Goal: Information Seeking & Learning: Learn about a topic

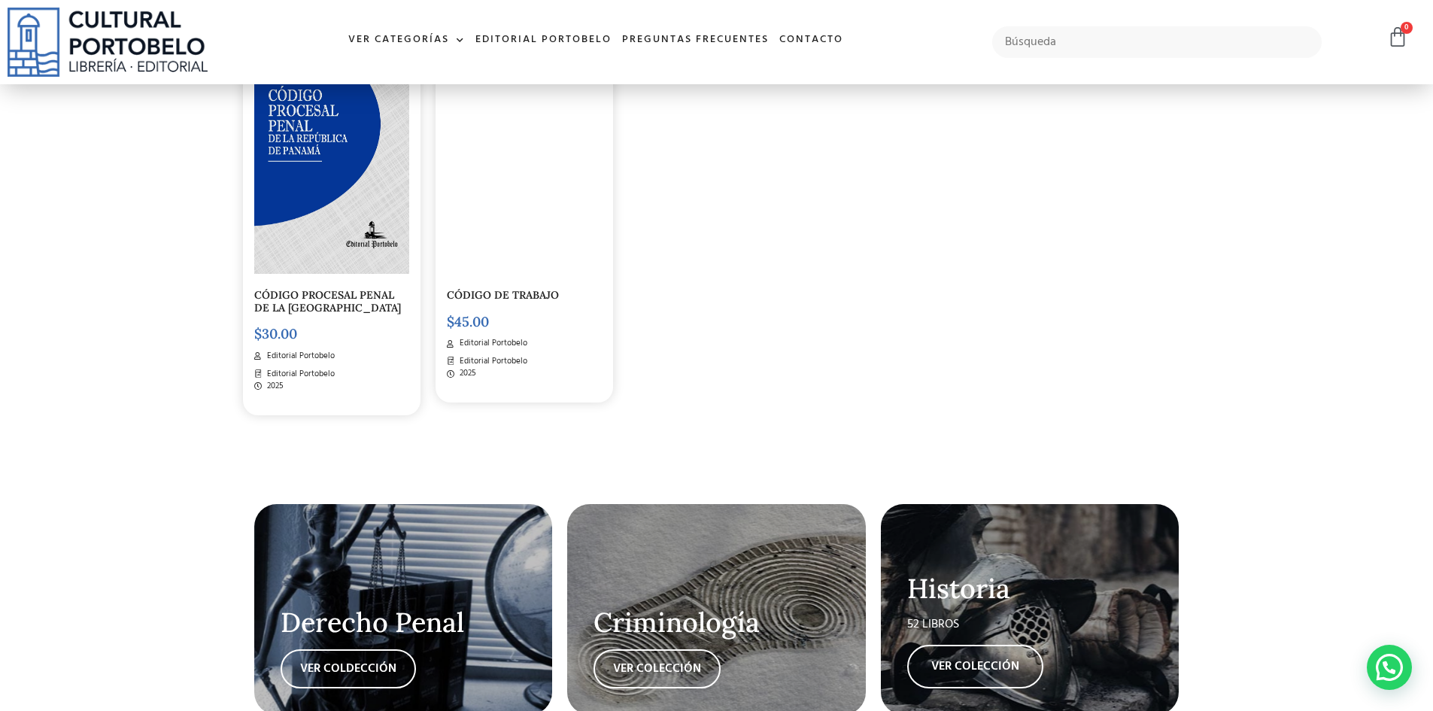
scroll to position [2859, 0]
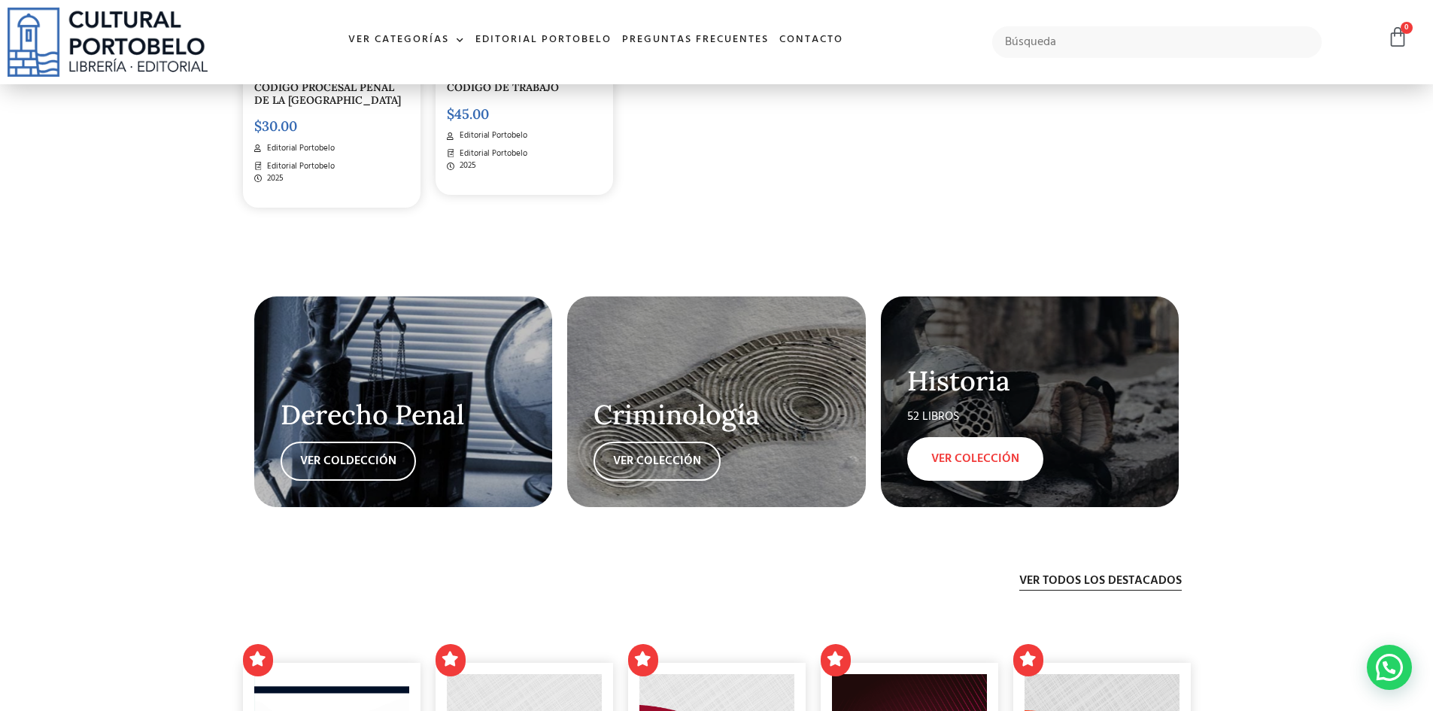
click at [957, 449] on link "VER COLECCIÓN" at bounding box center [975, 459] width 136 height 44
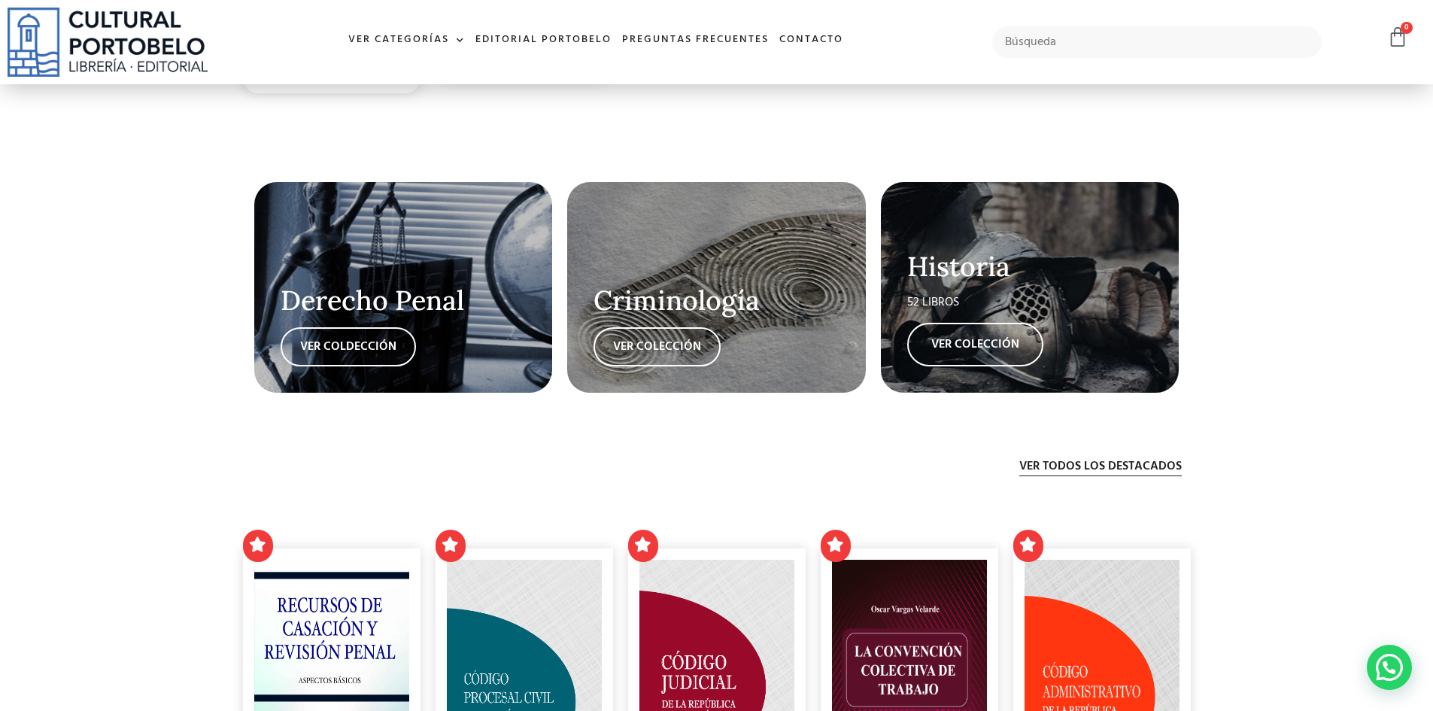
scroll to position [3009, 0]
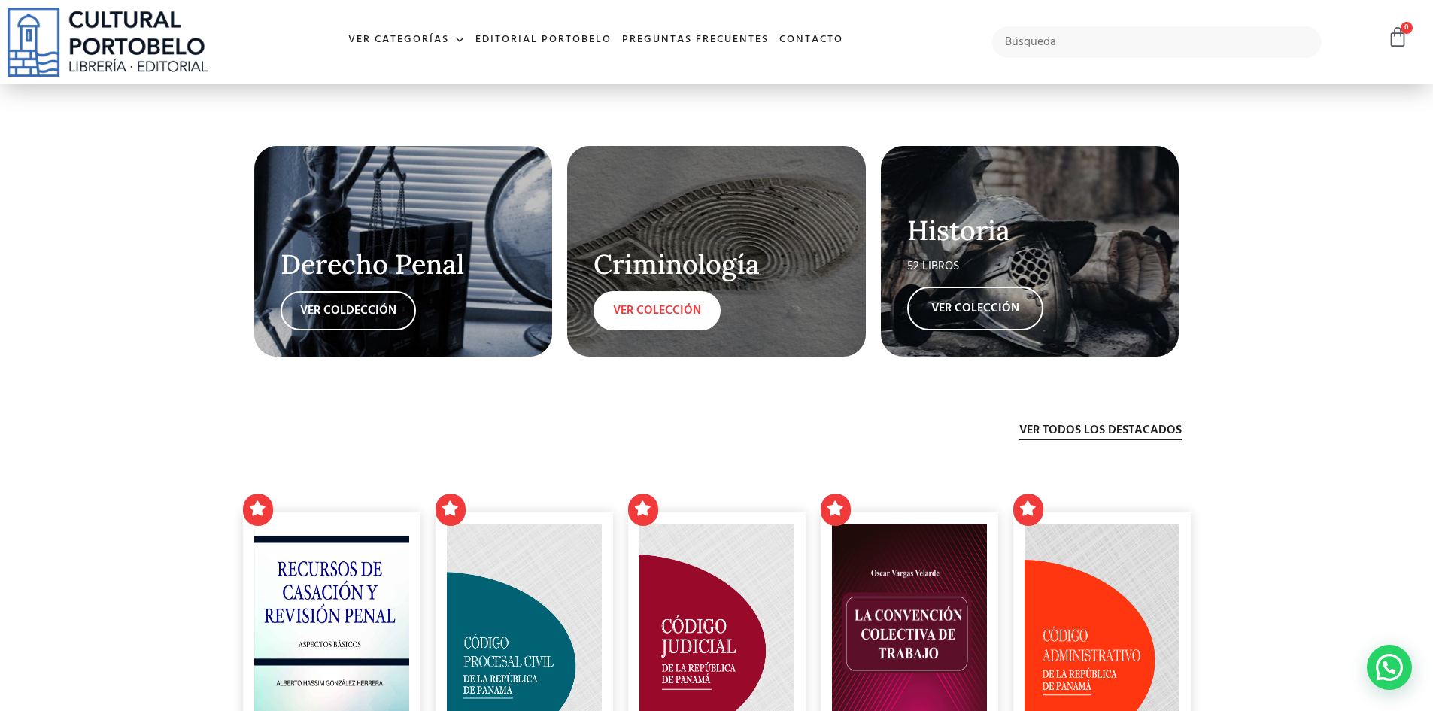
click at [651, 310] on link "VER COLECCIÓN" at bounding box center [657, 310] width 127 height 39
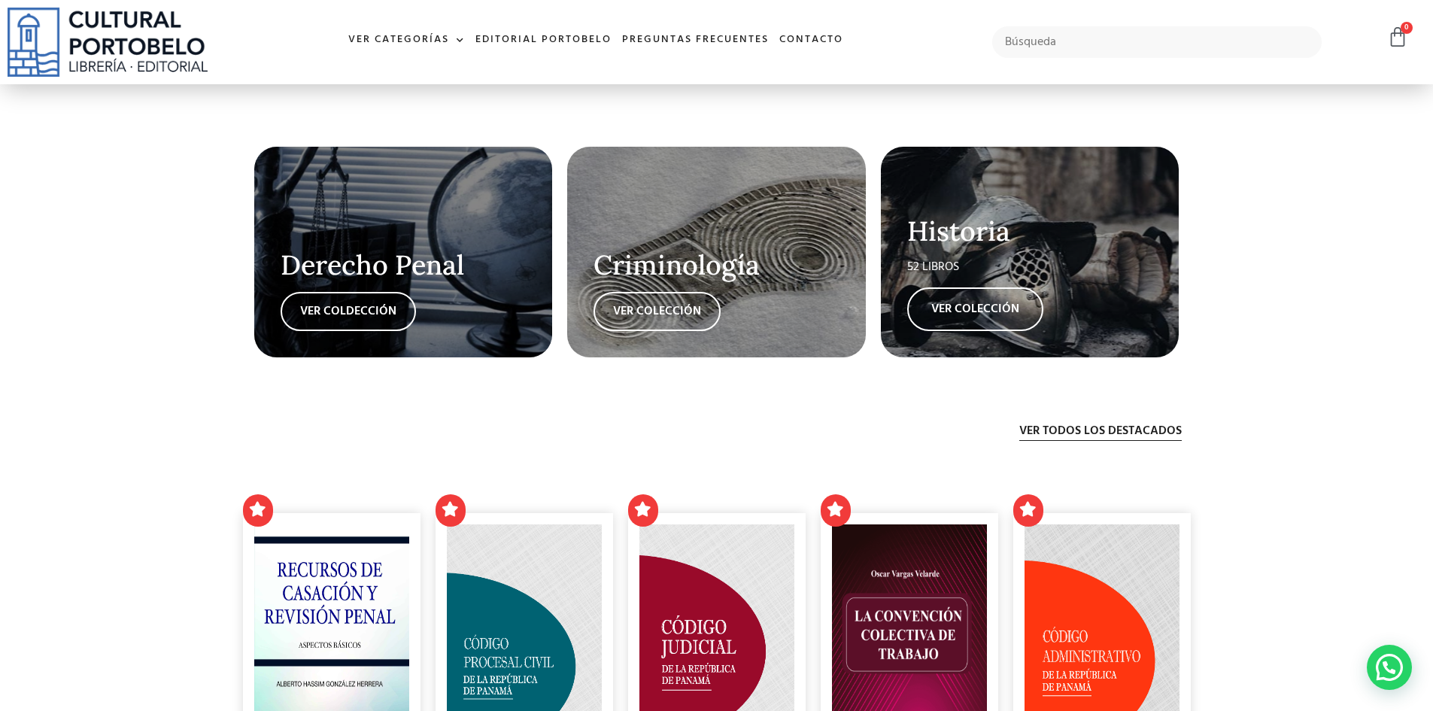
click at [410, 272] on h2 "Derecho Penal" at bounding box center [404, 265] width 246 height 30
click at [377, 314] on link "VER COLDECCIÓN" at bounding box center [348, 311] width 135 height 39
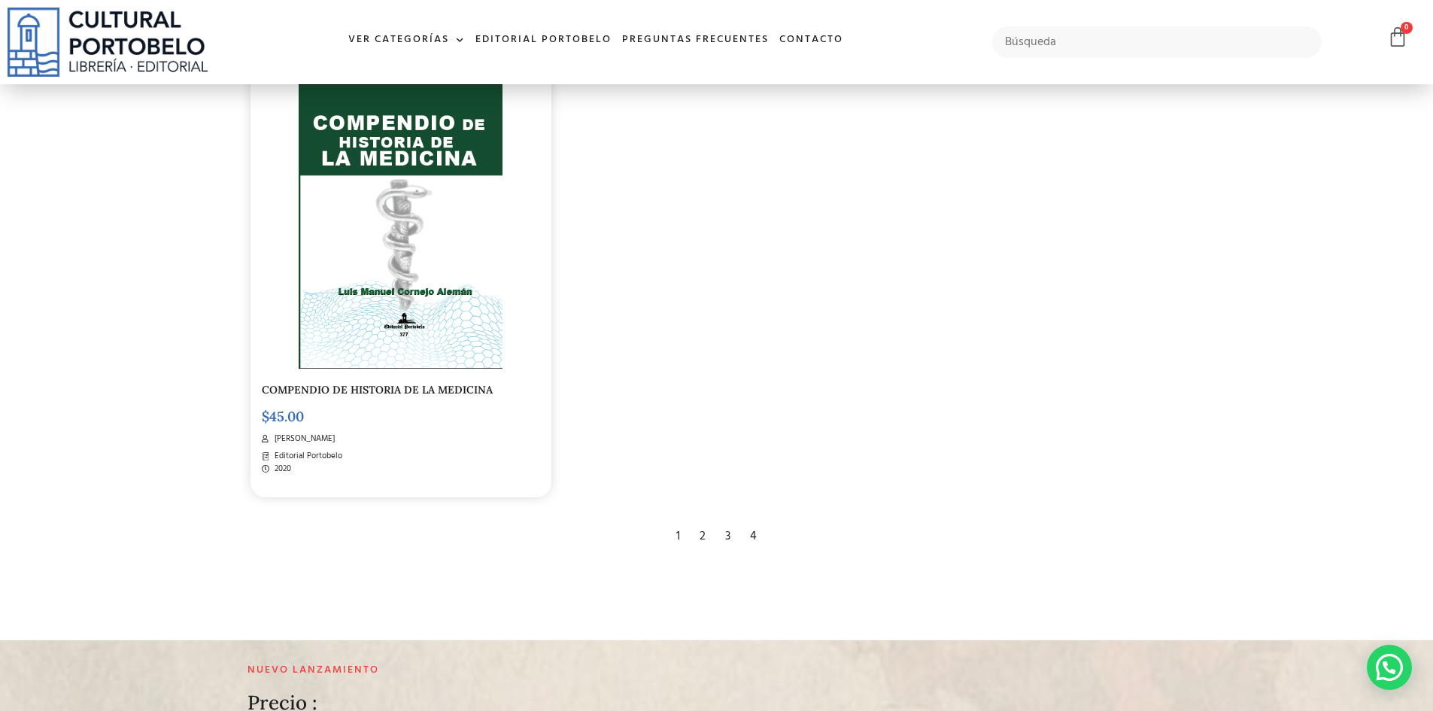
scroll to position [2859, 0]
click at [703, 522] on div "2" at bounding box center [702, 535] width 21 height 33
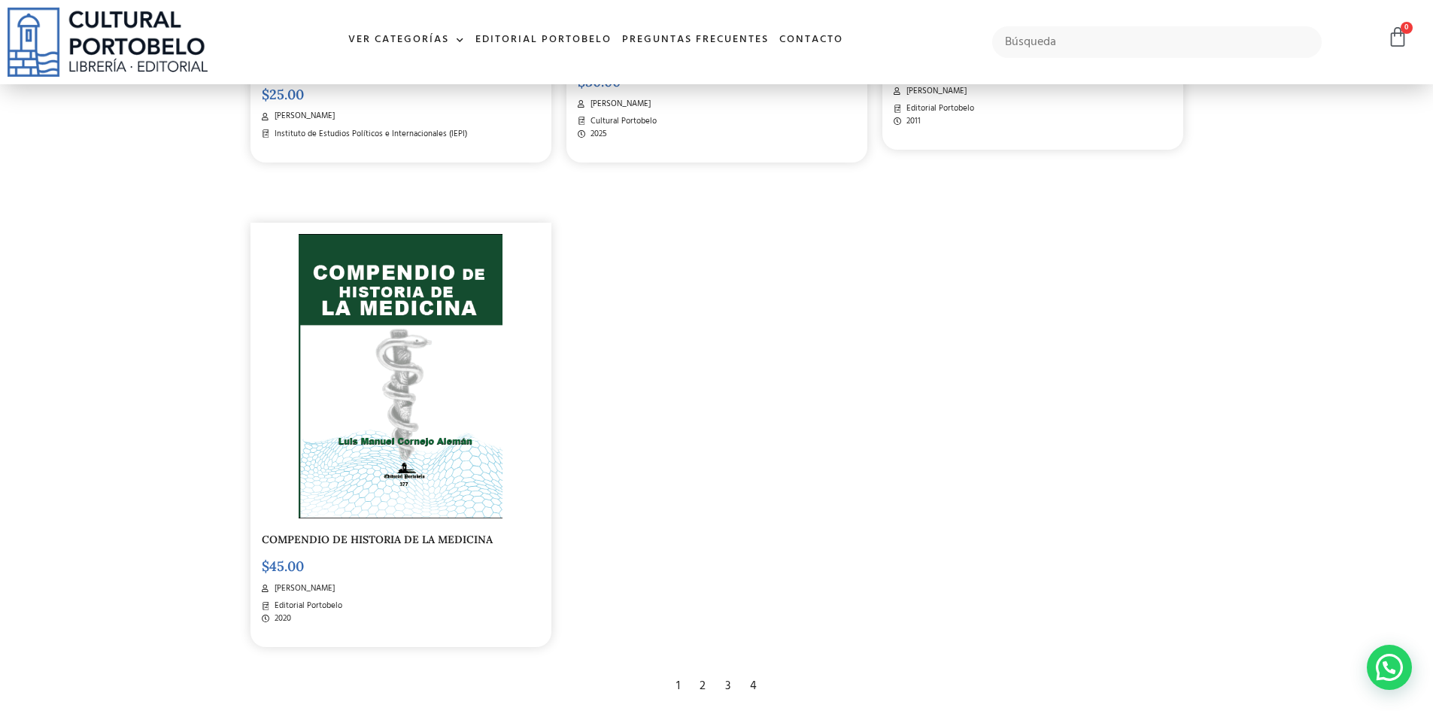
scroll to position [2181, 0]
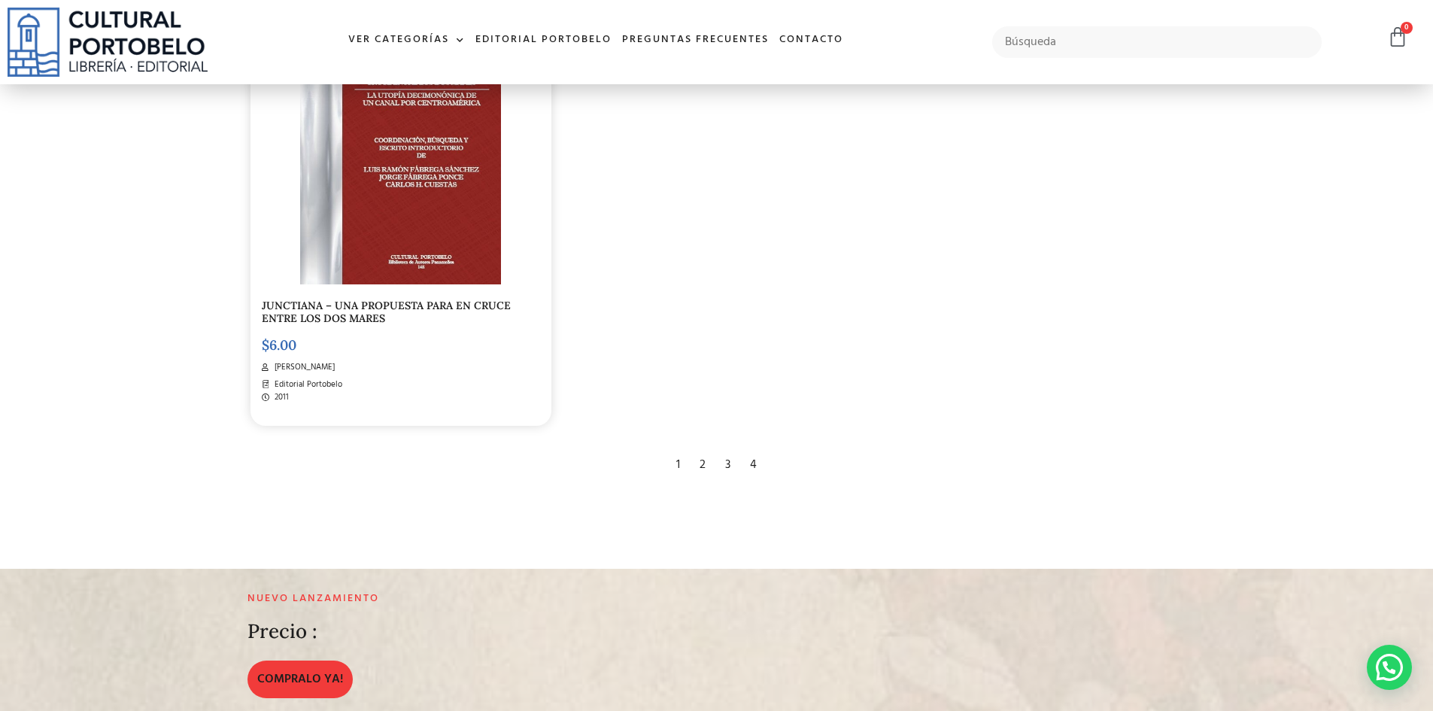
scroll to position [3009, 0]
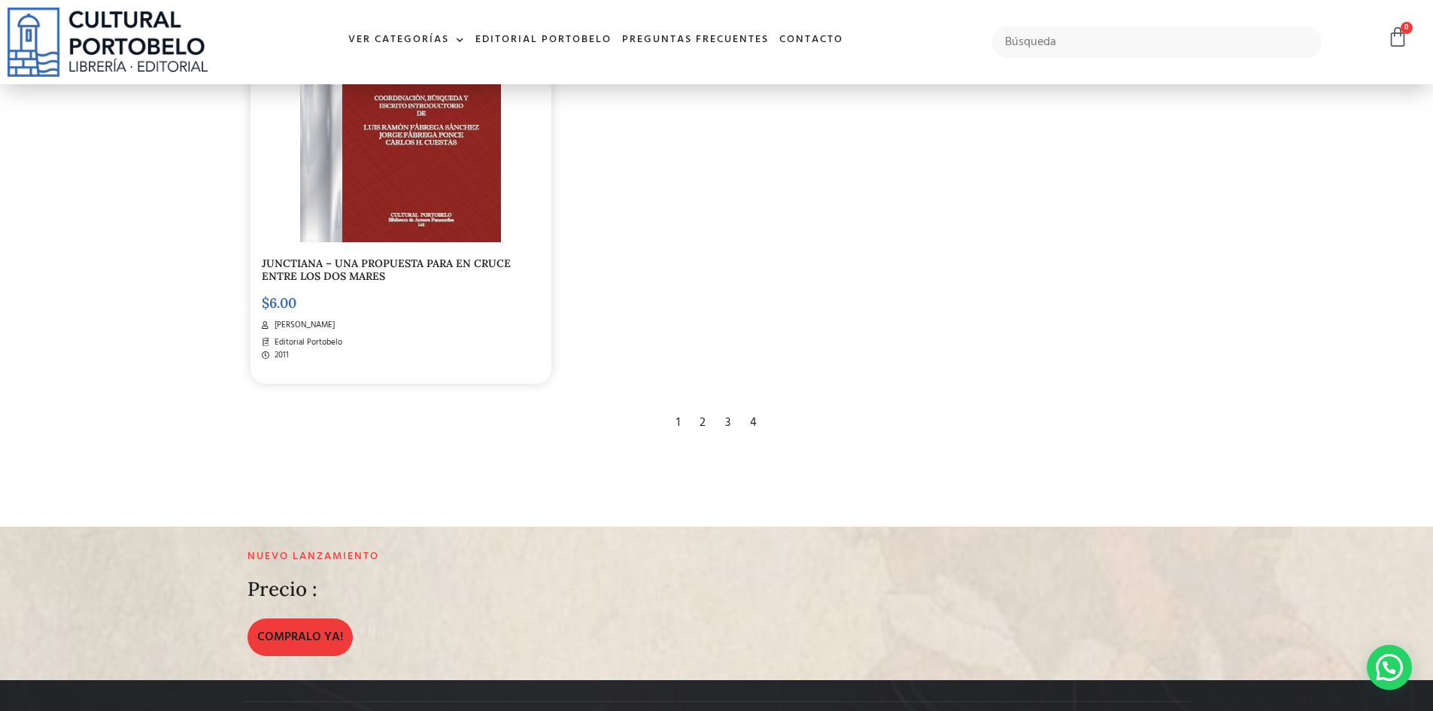
click at [727, 407] on div "3" at bounding box center [728, 422] width 20 height 33
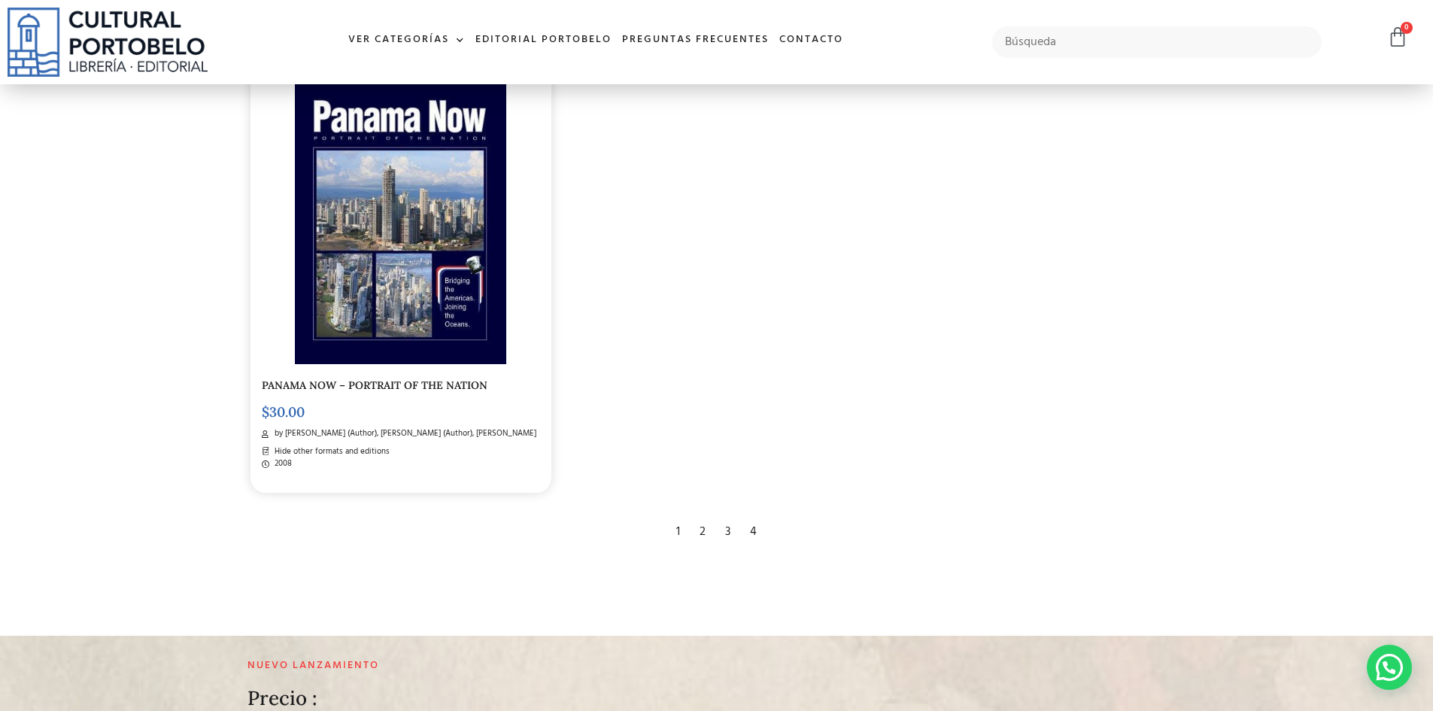
scroll to position [3159, 0]
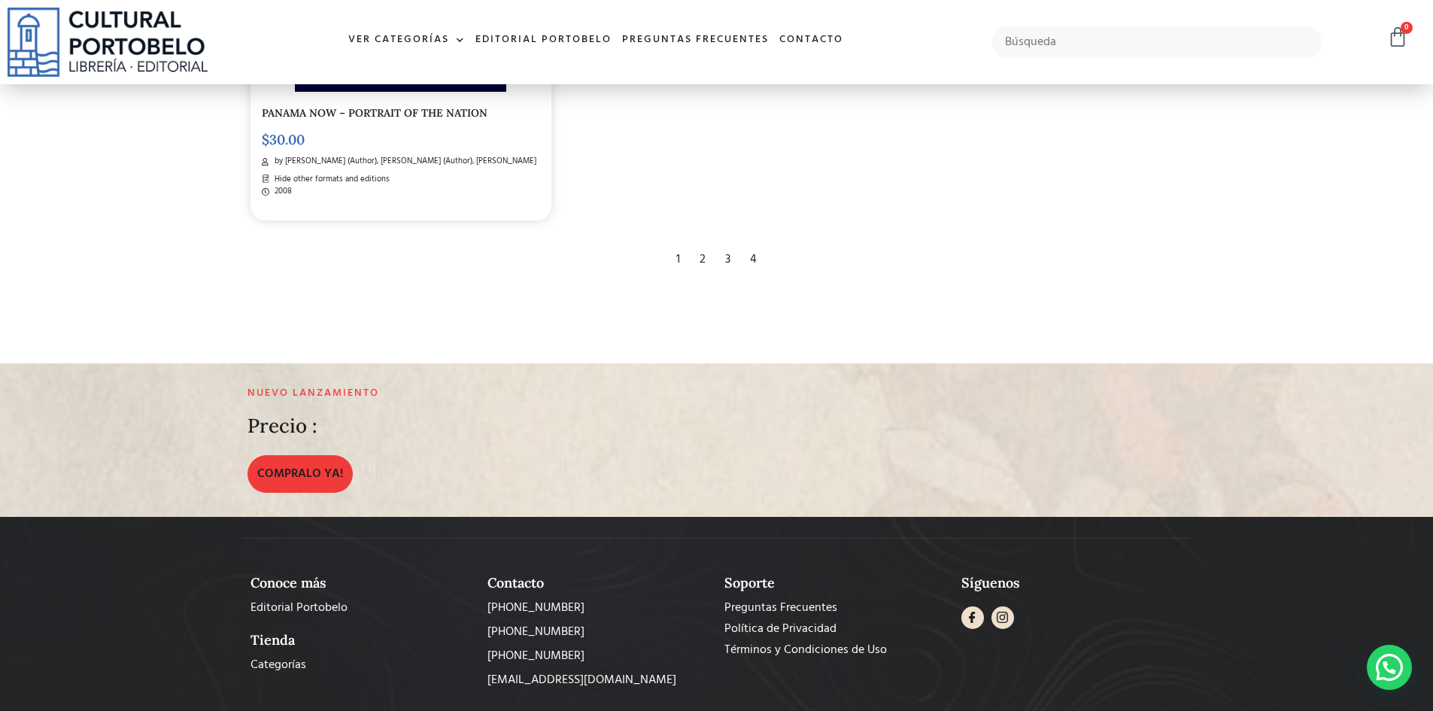
click at [753, 243] on div "4" at bounding box center [753, 259] width 22 height 33
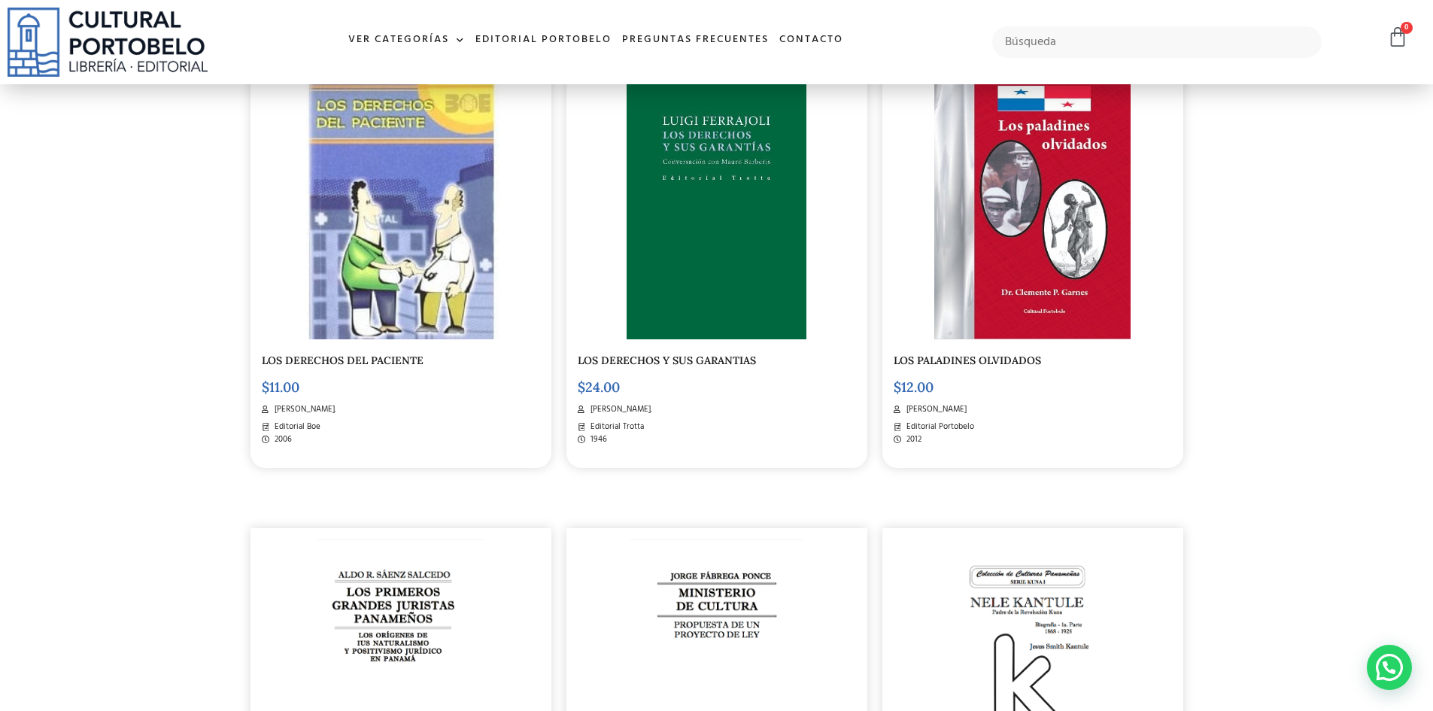
scroll to position [1729, 0]
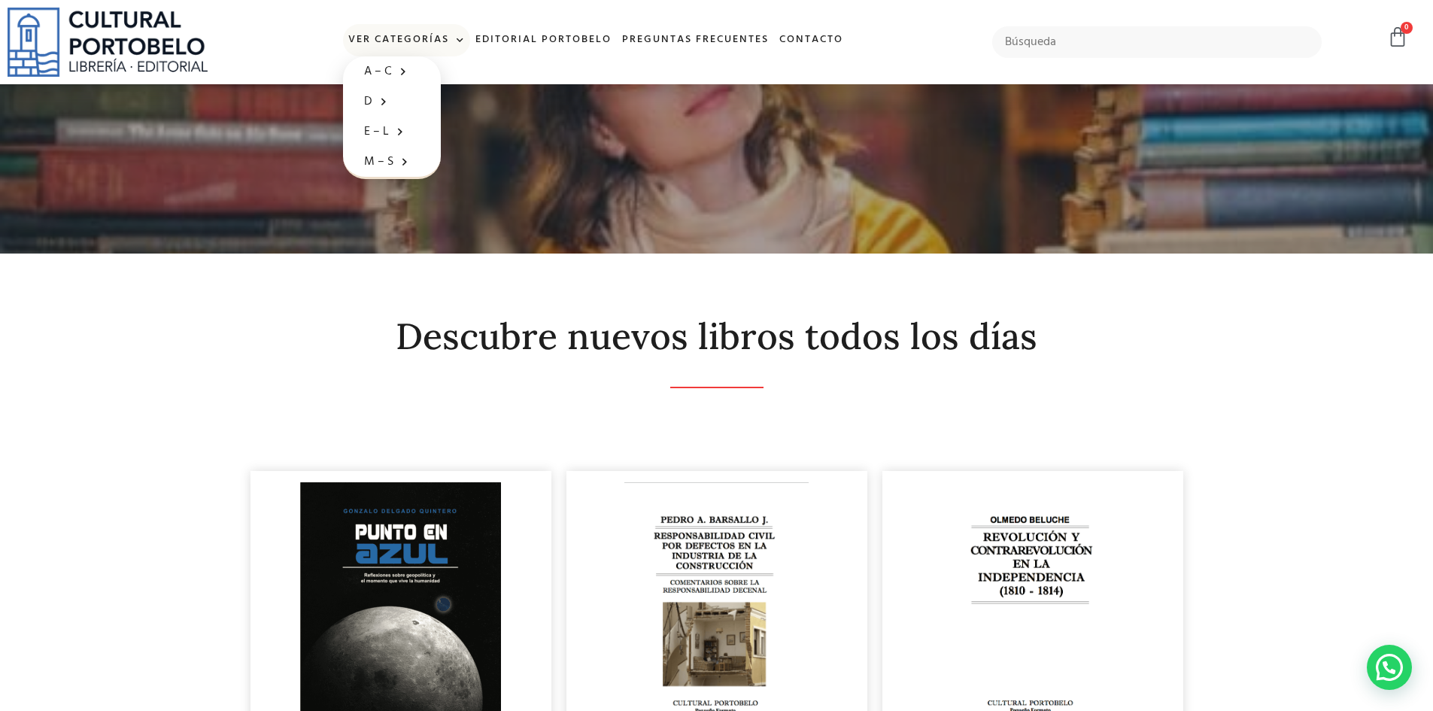
click at [406, 38] on link "Ver Categorías" at bounding box center [406, 40] width 127 height 32
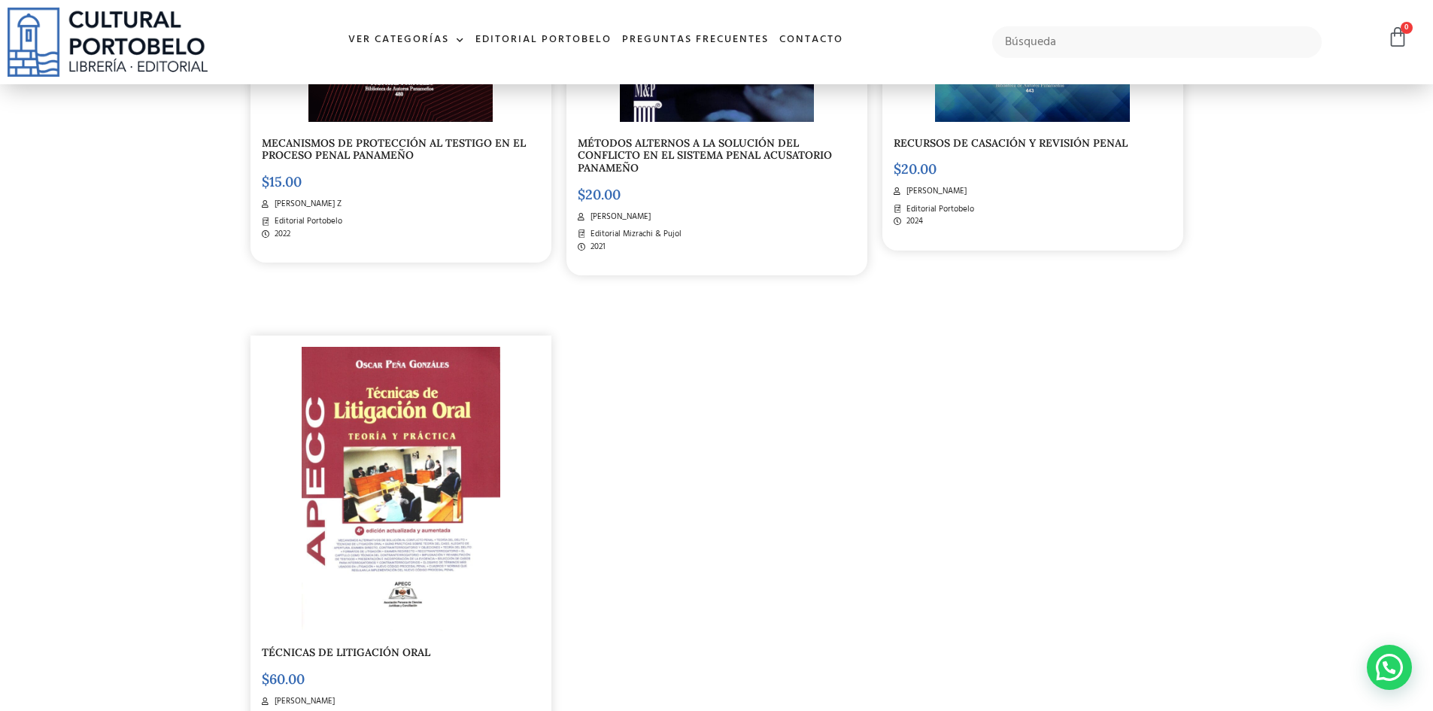
scroll to position [3009, 0]
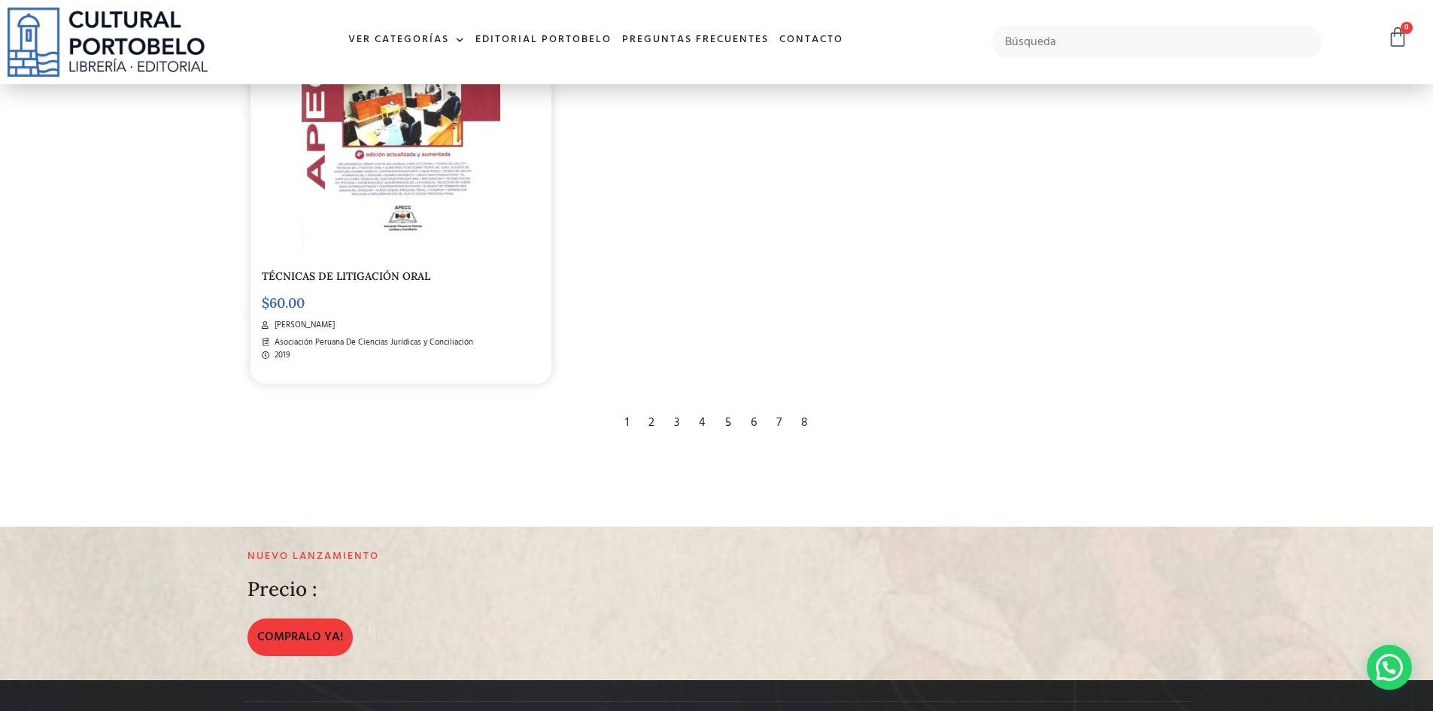
click at [652, 420] on div "2" at bounding box center [651, 422] width 21 height 33
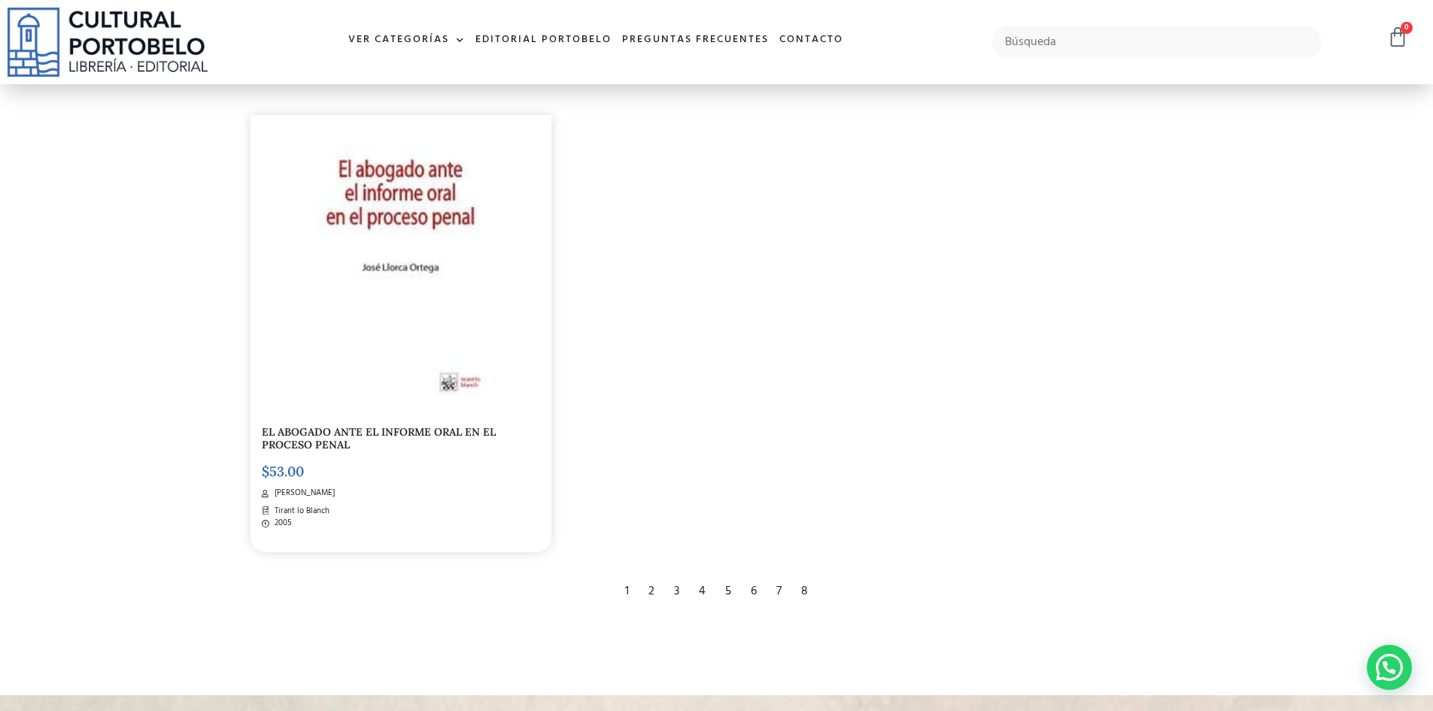
scroll to position [3084, 0]
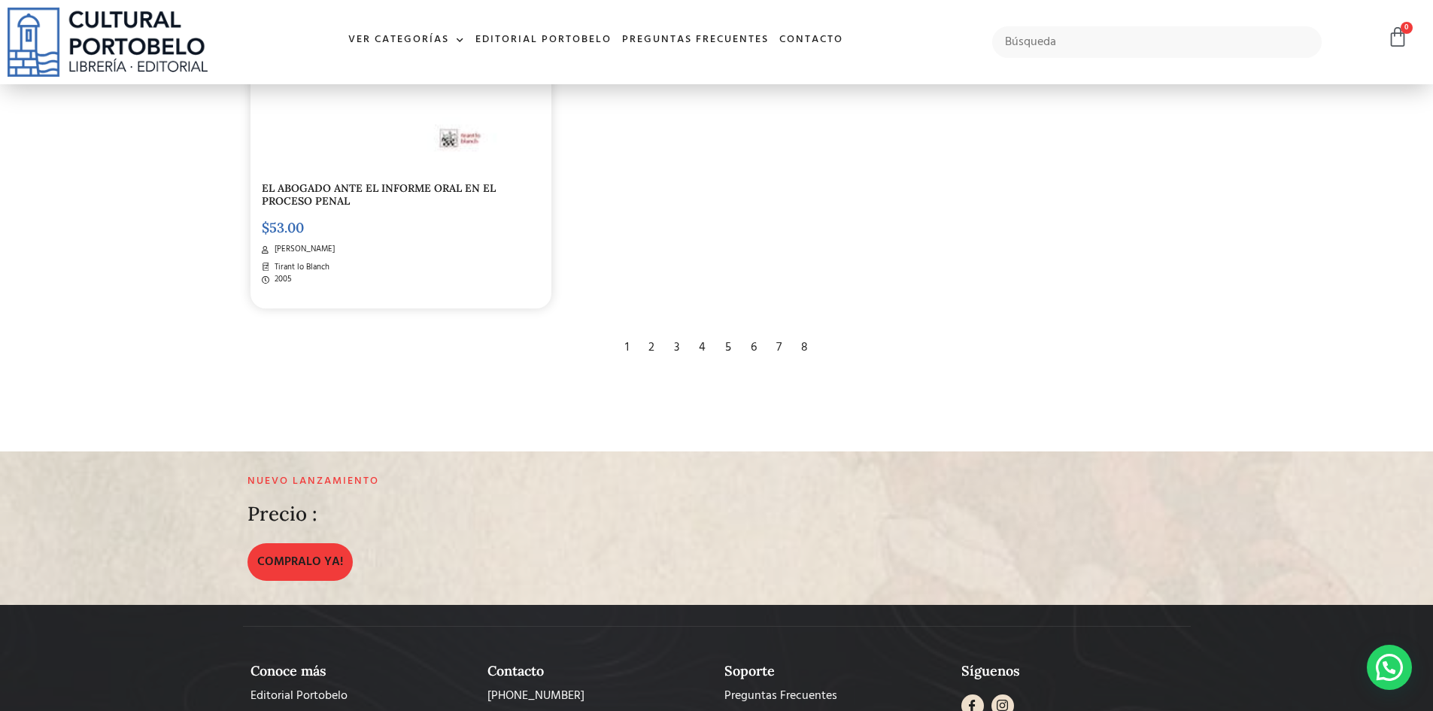
click at [676, 345] on div "3" at bounding box center [676, 347] width 20 height 33
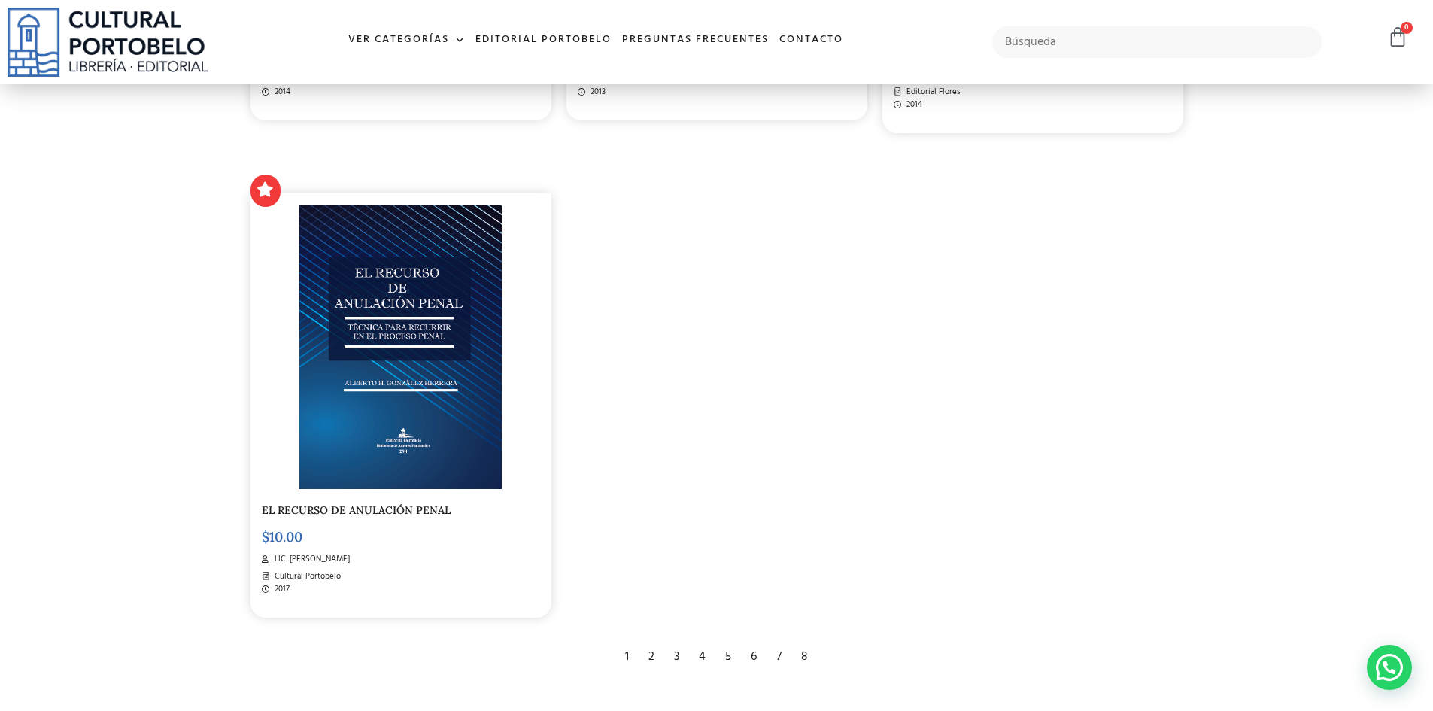
scroll to position [2934, 0]
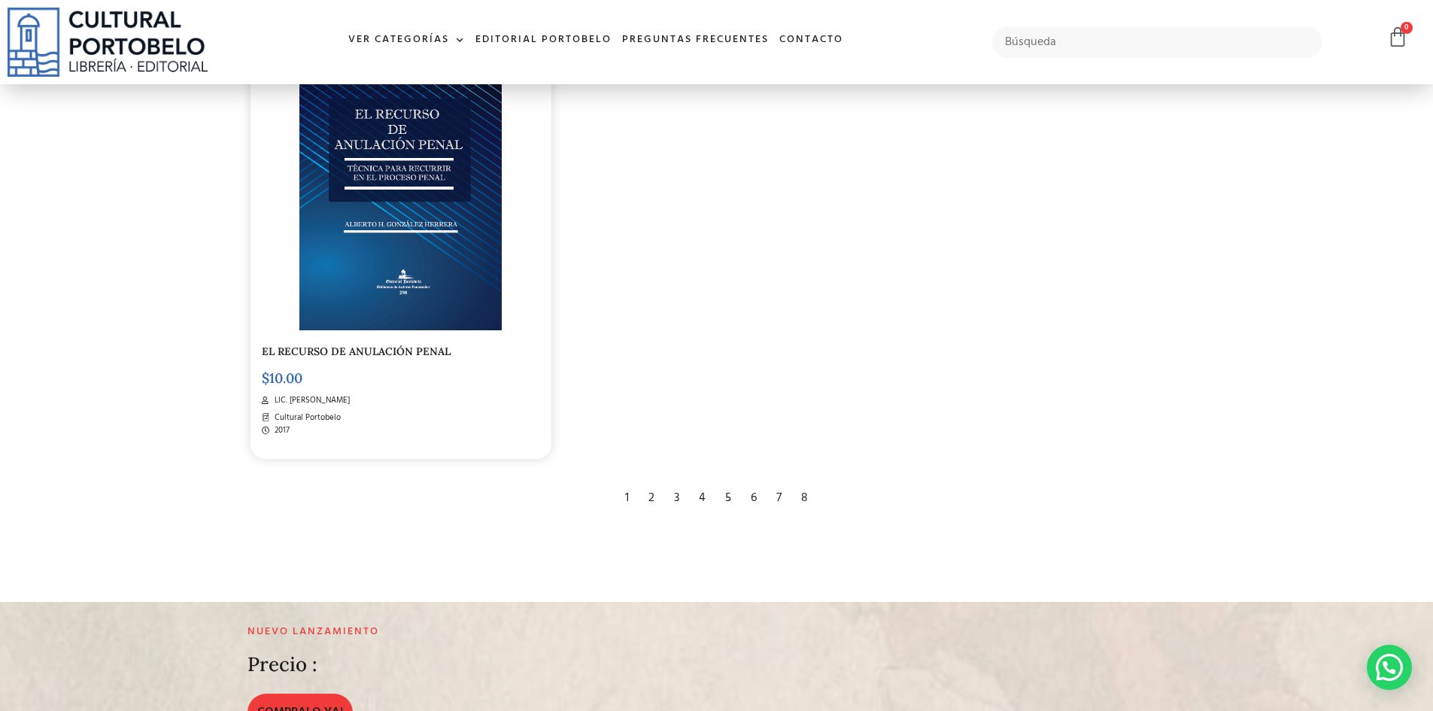
click at [703, 496] on div "4" at bounding box center [702, 497] width 22 height 33
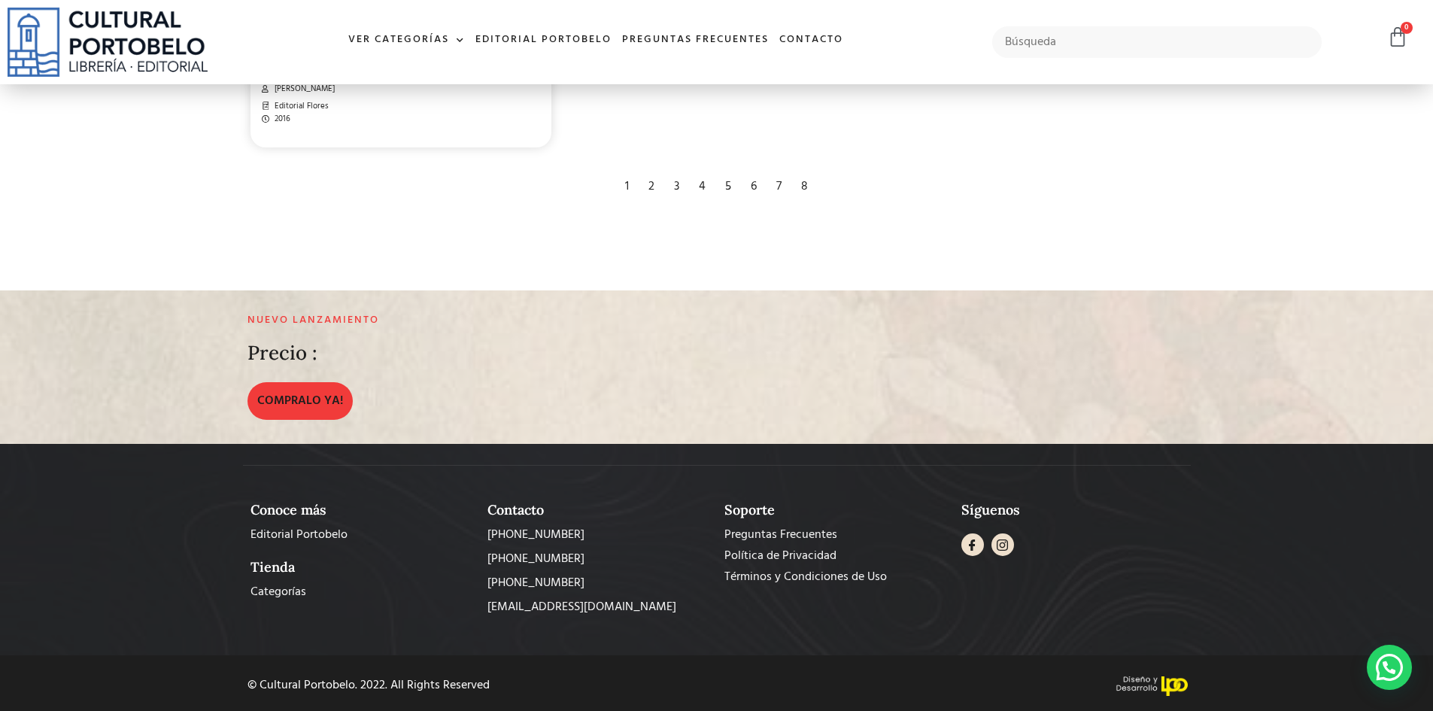
scroll to position [3310, 0]
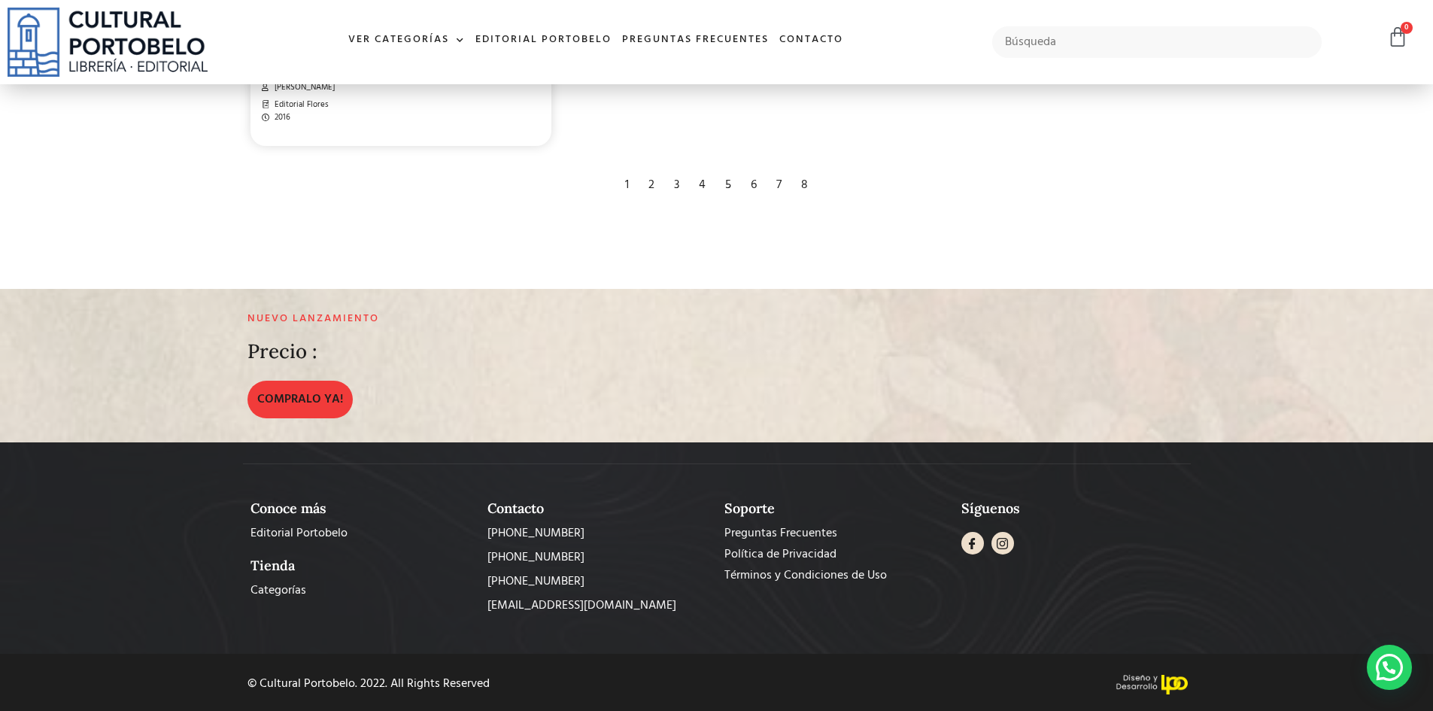
click at [728, 181] on div "5" at bounding box center [728, 185] width 21 height 33
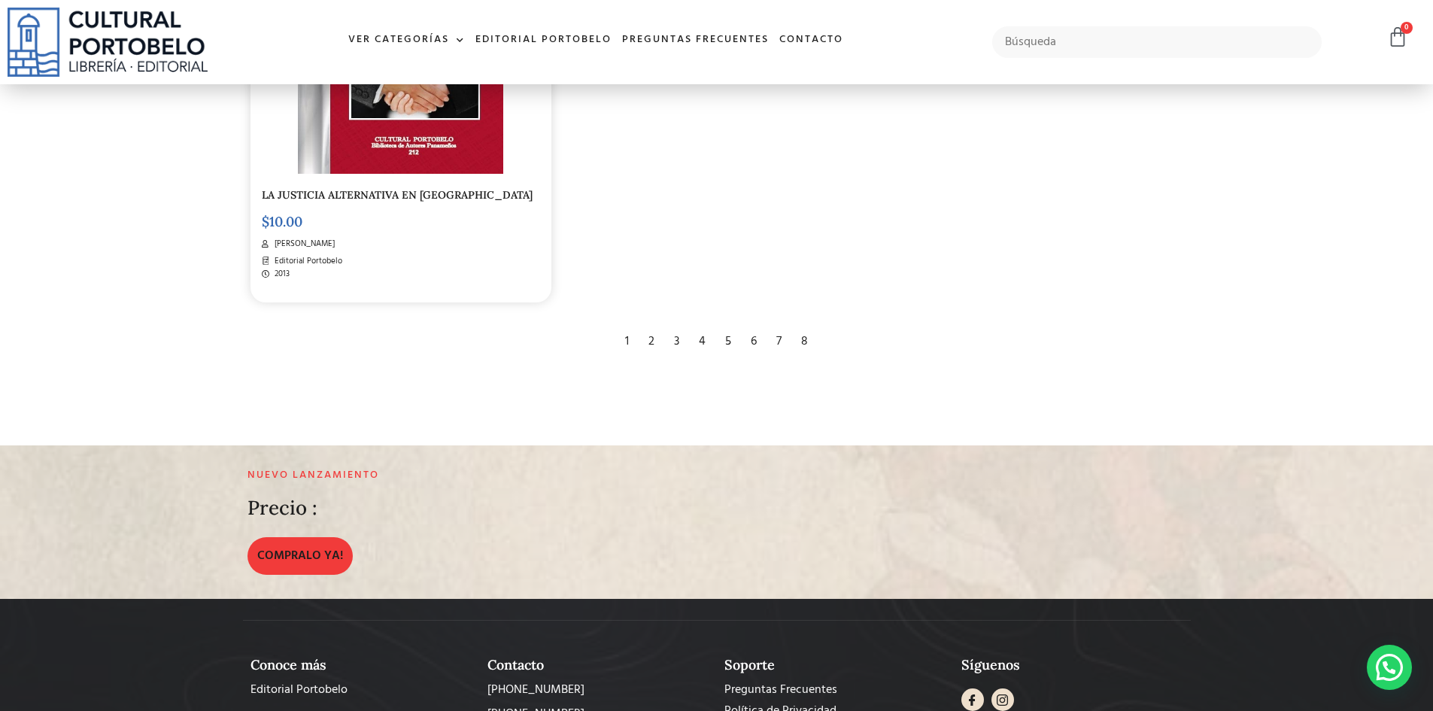
scroll to position [3084, 0]
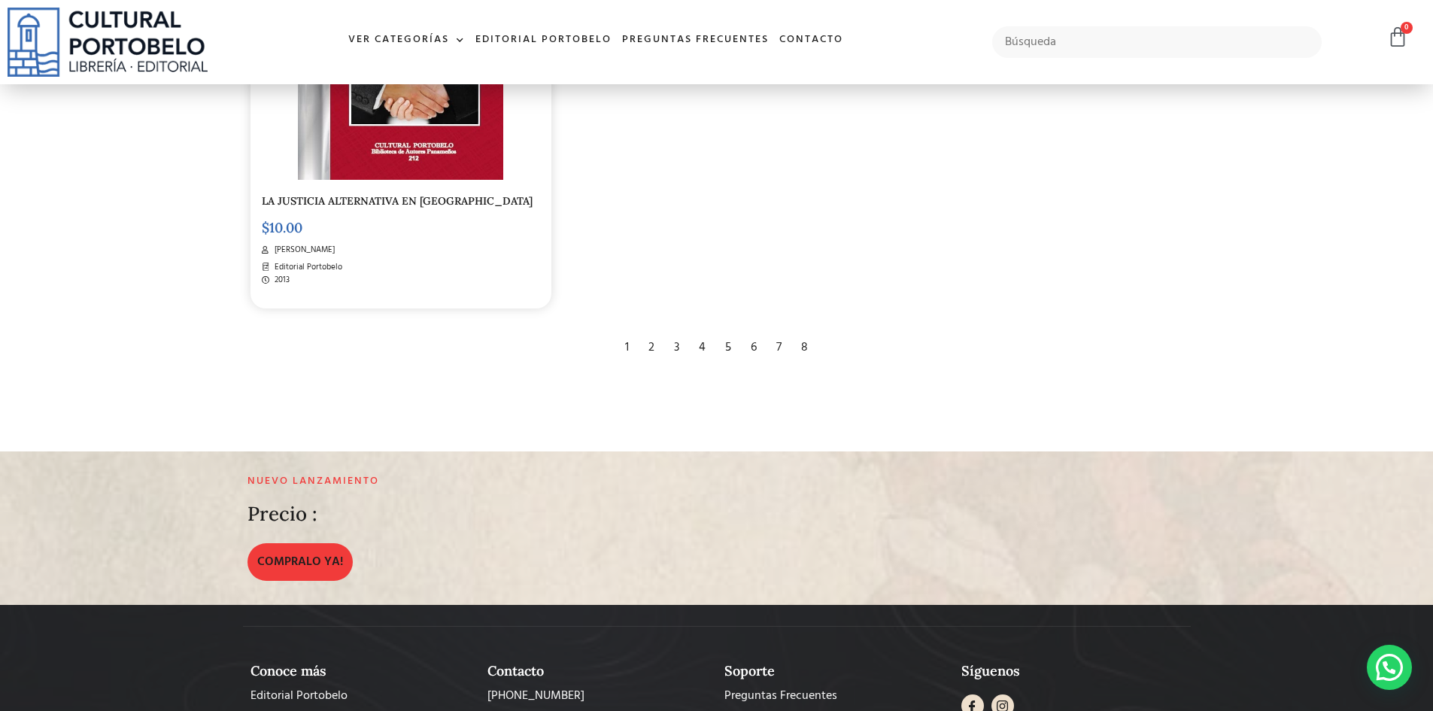
click at [755, 348] on div "6" at bounding box center [753, 347] width 21 height 33
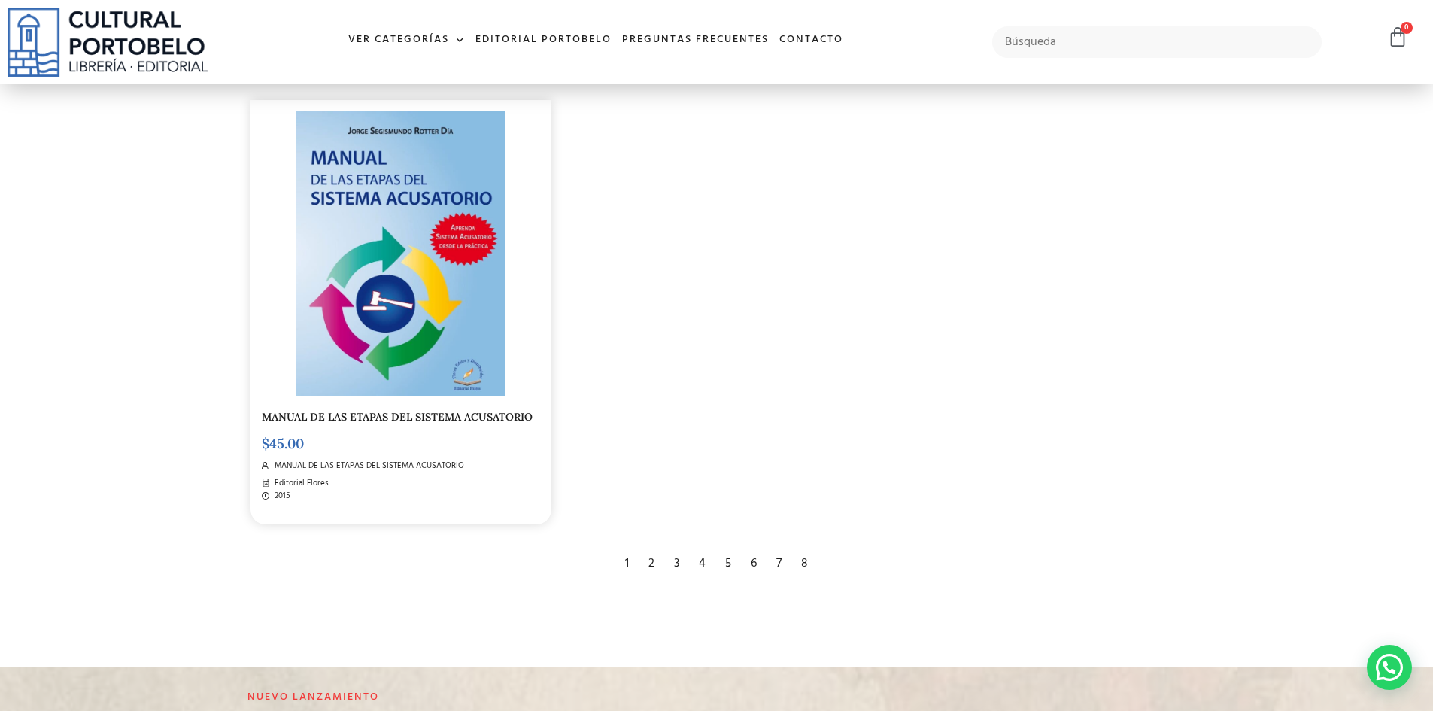
scroll to position [2934, 0]
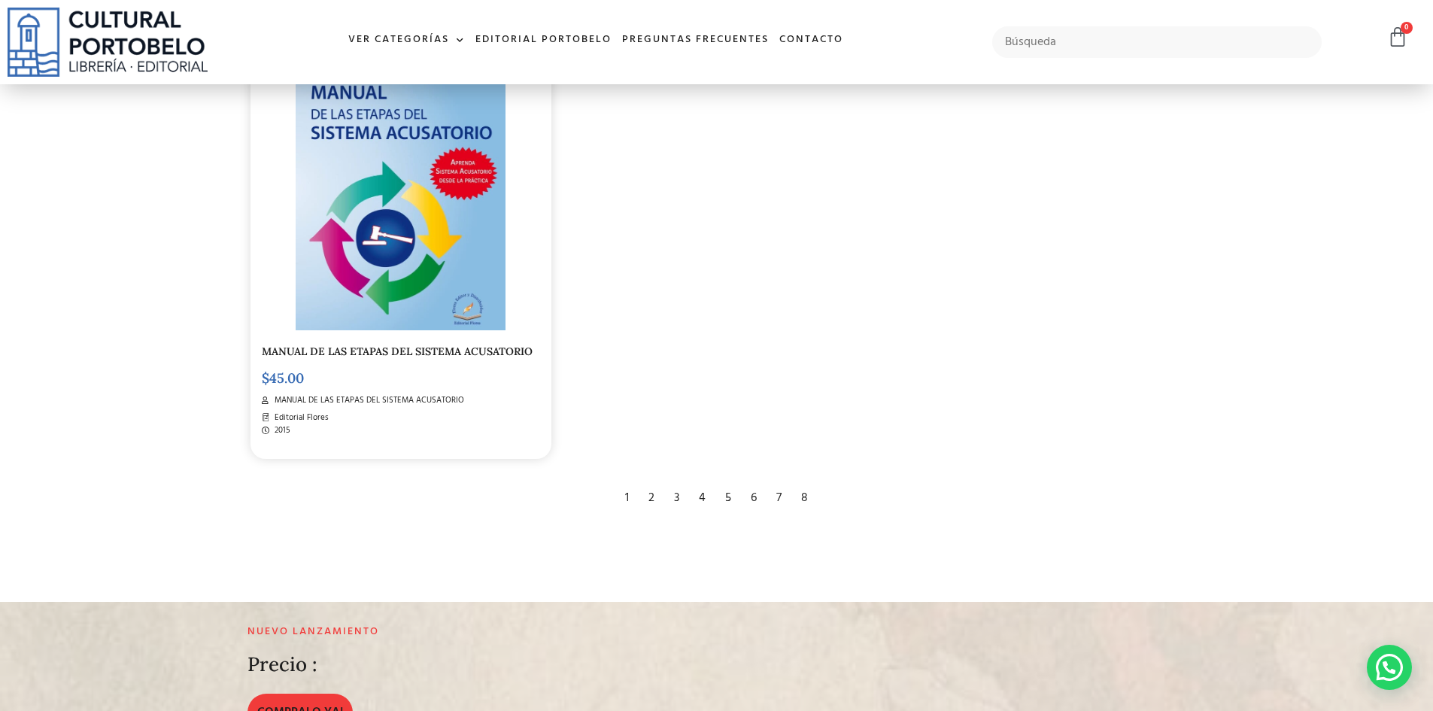
click at [777, 496] on div "7" at bounding box center [779, 497] width 20 height 33
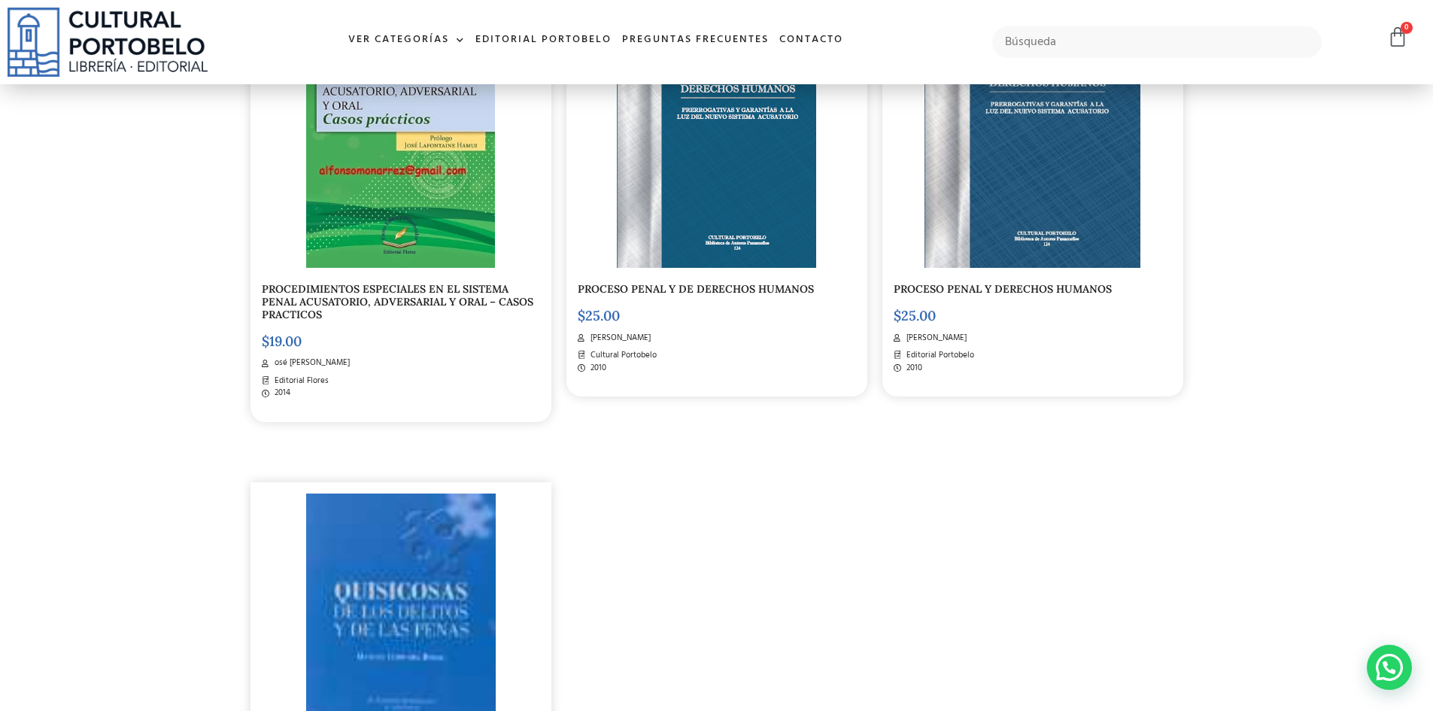
scroll to position [2783, 0]
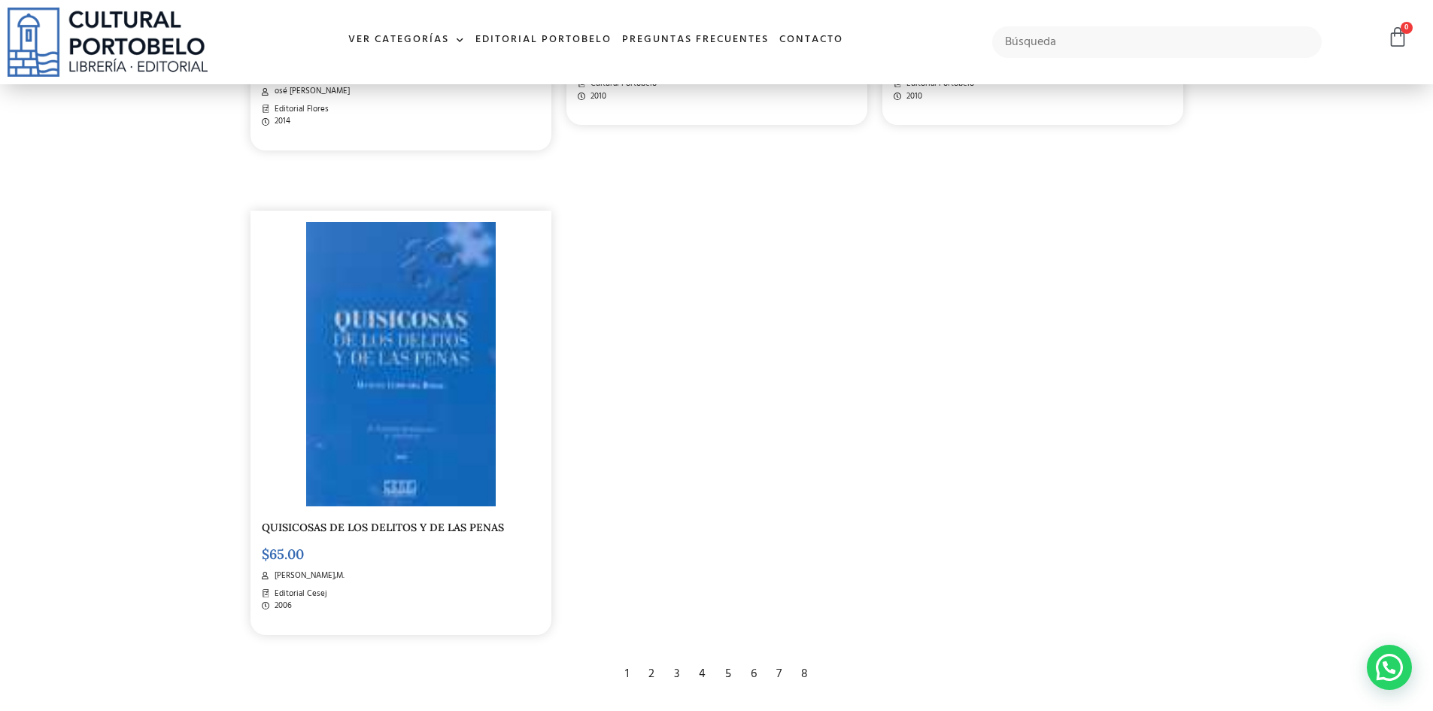
click at [806, 676] on div "8" at bounding box center [805, 673] width 22 height 33
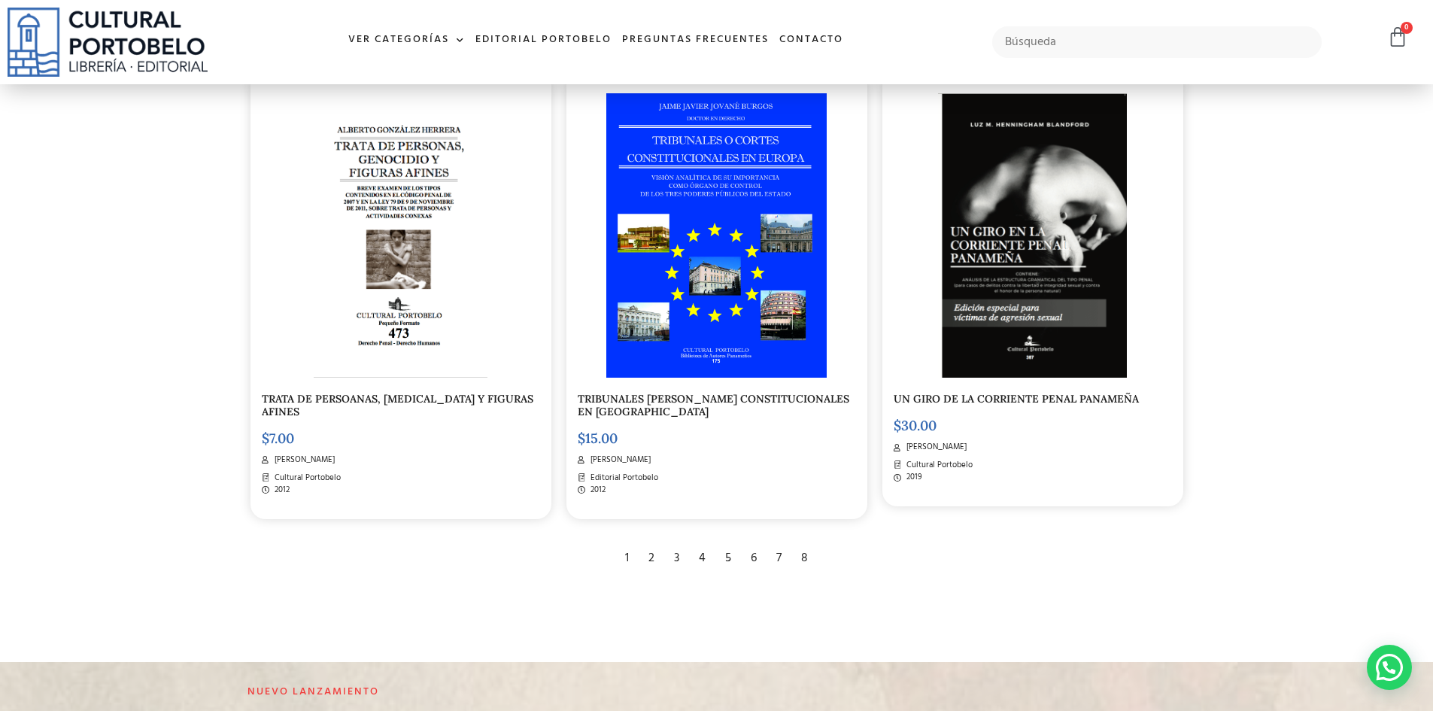
scroll to position [1353, 0]
